Goal: Information Seeking & Learning: Learn about a topic

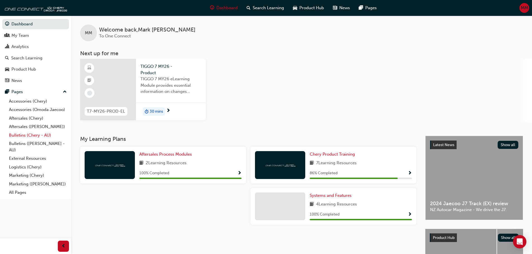
click at [32, 133] on link "Bulletins (Chery - AU)" at bounding box center [38, 135] width 62 height 9
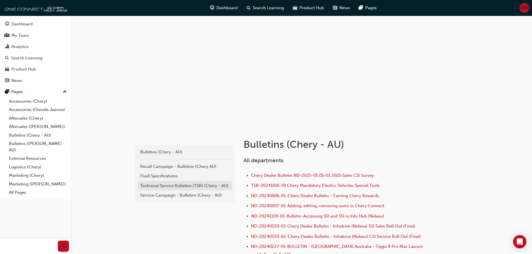
click at [161, 188] on div "Technical Service Bulletins (TSB) (Chery - AU)" at bounding box center [184, 186] width 89 height 6
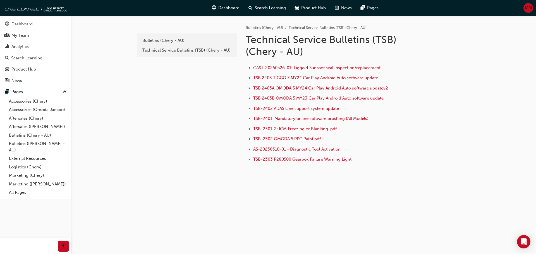
click at [299, 90] on span "TSB 2403A OMODA 5 MY24 Car Play Android Auto software updatev2" at bounding box center [320, 88] width 135 height 5
click at [297, 97] on span "TSB 2403B OMODA 5 MY23 Car Play Android Auto software update" at bounding box center [318, 98] width 130 height 5
